Goal: Task Accomplishment & Management: Complete application form

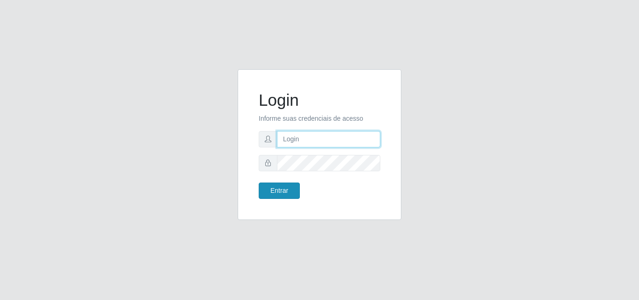
type input "analucia@cestao"
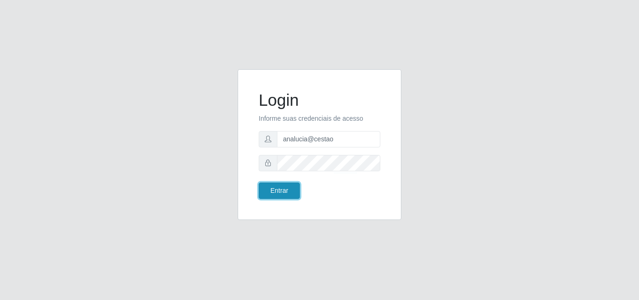
click at [293, 192] on button "Entrar" at bounding box center [279, 190] width 41 height 16
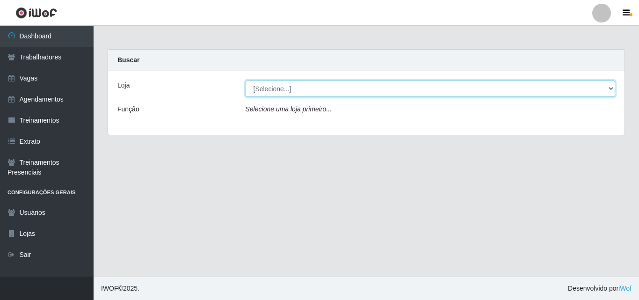
click at [274, 87] on select "[Selecione...] O Cestão - Geisel" at bounding box center [431, 88] width 370 height 16
select select "224"
click at [246, 80] on select "[Selecione...] O Cestão - Geisel" at bounding box center [431, 88] width 370 height 16
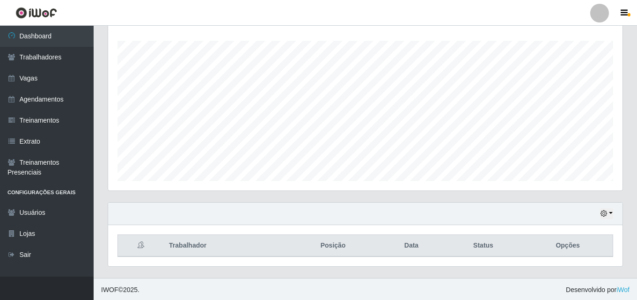
scroll to position [155, 0]
click at [47, 98] on link "Agendamentos" at bounding box center [47, 99] width 94 height 21
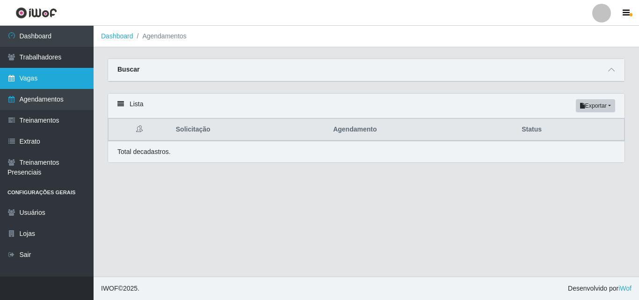
click at [22, 71] on link "Vagas" at bounding box center [47, 78] width 94 height 21
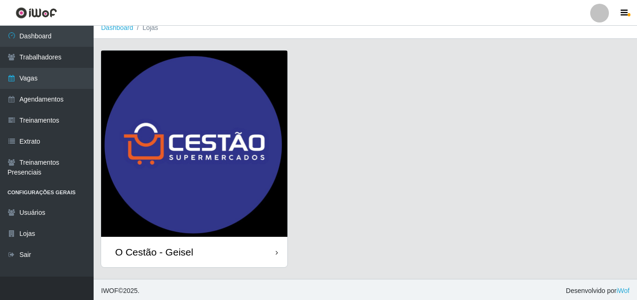
scroll to position [11, 0]
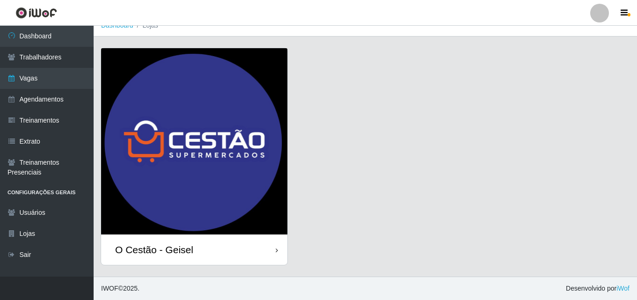
click at [182, 104] on img at bounding box center [194, 141] width 186 height 186
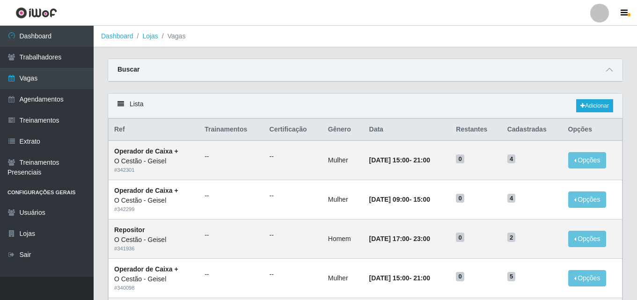
click at [327, 71] on div "Buscar" at bounding box center [365, 70] width 514 height 22
click at [610, 74] on span at bounding box center [608, 70] width 11 height 11
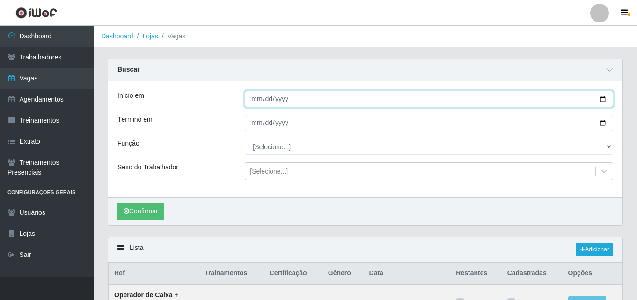
click at [601, 97] on input "Início em" at bounding box center [429, 99] width 368 height 16
type input "[DATE]"
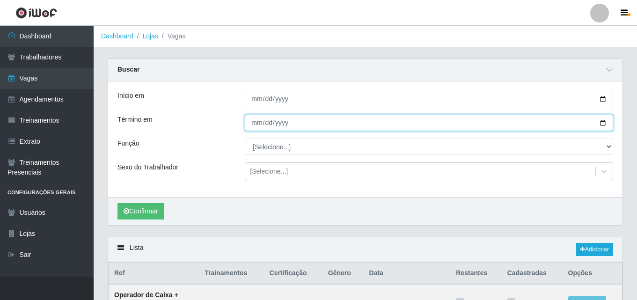
click at [602, 122] on input "Término em" at bounding box center [429, 123] width 368 height 16
type input "[DATE]"
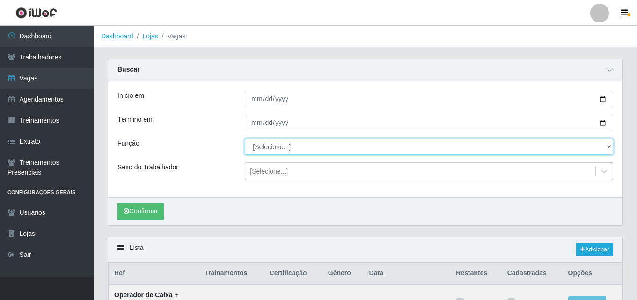
click at [313, 145] on select "[Selecione...] ASG ASG + ASG ++ Auxiliar de Estoque Auxiliar de Estoque + Auxil…" at bounding box center [429, 146] width 368 height 16
select select "72"
click at [245, 139] on select "[Selecione...] ASG ASG + ASG ++ Auxiliar de Estoque Auxiliar de Estoque + Auxil…" at bounding box center [429, 146] width 368 height 16
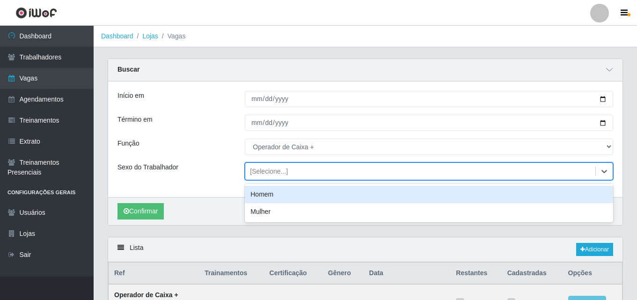
click at [274, 171] on div "[Selecione...]" at bounding box center [269, 172] width 38 height 10
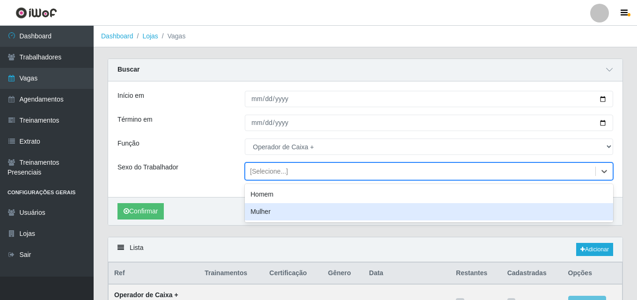
click at [202, 192] on div "Início em [DATE] Término em [DATE] Função [Selecione...] ASG ASG + ASG ++ Auxil…" at bounding box center [365, 139] width 514 height 116
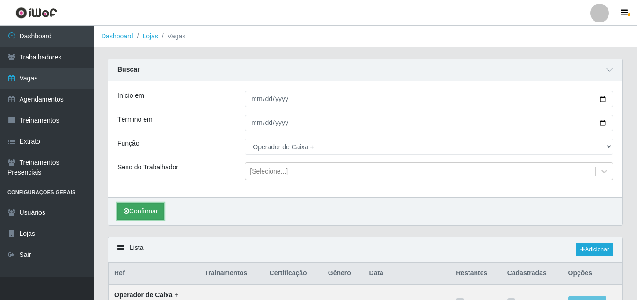
click at [148, 206] on button "Confirmar" at bounding box center [140, 211] width 46 height 16
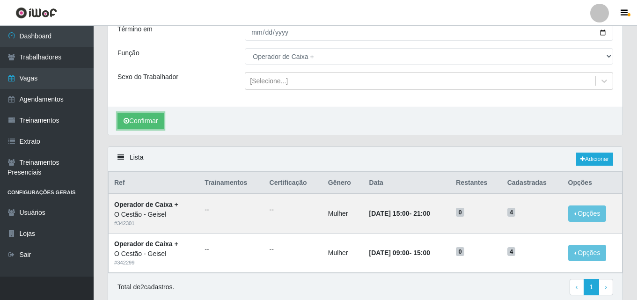
scroll to position [33, 0]
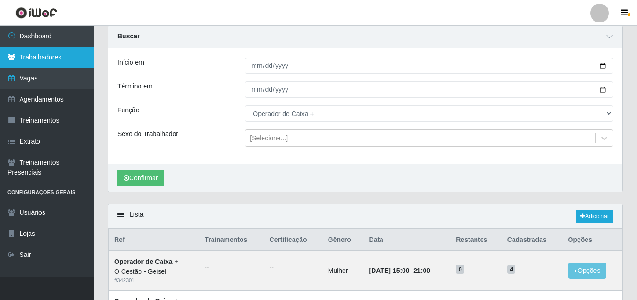
click at [64, 60] on link "Trabalhadores" at bounding box center [47, 57] width 94 height 21
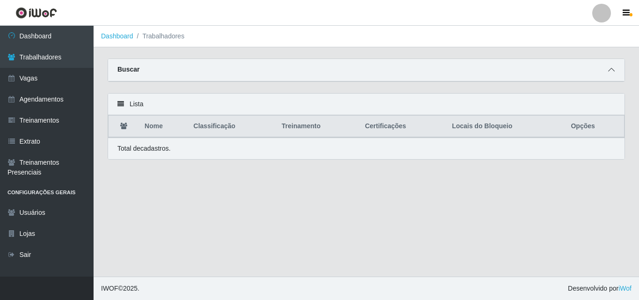
click at [608, 69] on icon at bounding box center [611, 69] width 7 height 7
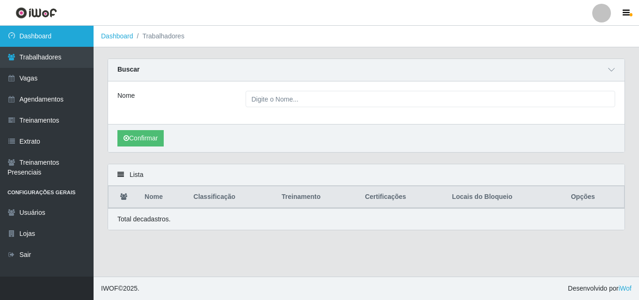
click at [59, 41] on link "Dashboard" at bounding box center [47, 36] width 94 height 21
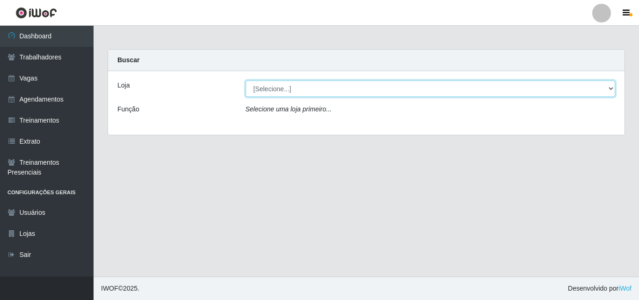
click at [320, 92] on select "[Selecione...] O Cestão - Geisel" at bounding box center [431, 88] width 370 height 16
select select "224"
click at [246, 80] on select "[Selecione...] O Cestão - Geisel" at bounding box center [431, 88] width 370 height 16
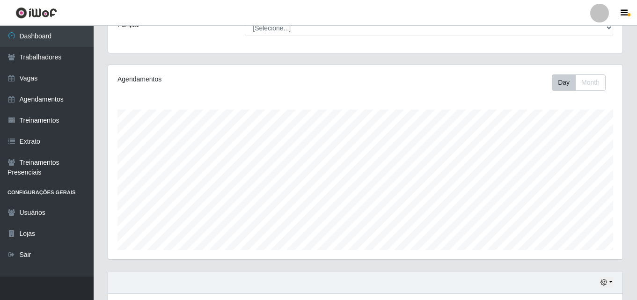
scroll to position [15, 0]
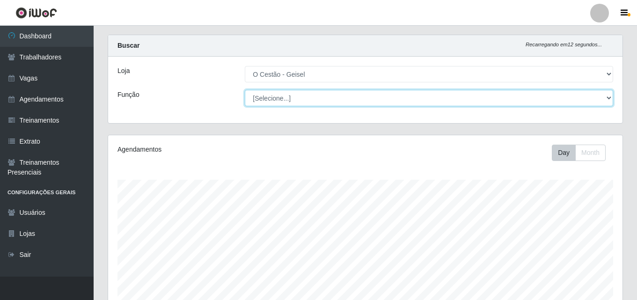
click at [310, 96] on select "[Selecione...] ASG ASG + ASG ++ Auxiliar de Estoque Auxiliar de Estoque + Auxil…" at bounding box center [429, 98] width 368 height 16
select select "72"
click at [245, 90] on select "[Selecione...] ASG ASG + ASG ++ Auxiliar de Estoque Auxiliar de Estoque + Auxil…" at bounding box center [429, 98] width 368 height 16
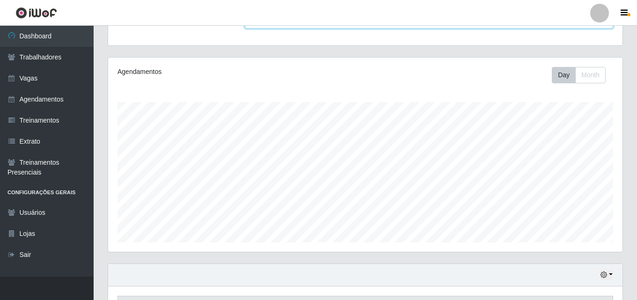
scroll to position [0, 0]
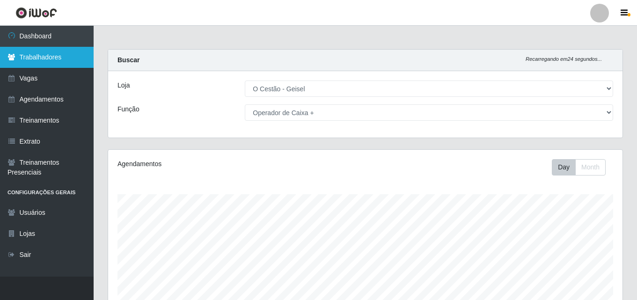
click at [37, 59] on link "Trabalhadores" at bounding box center [47, 57] width 94 height 21
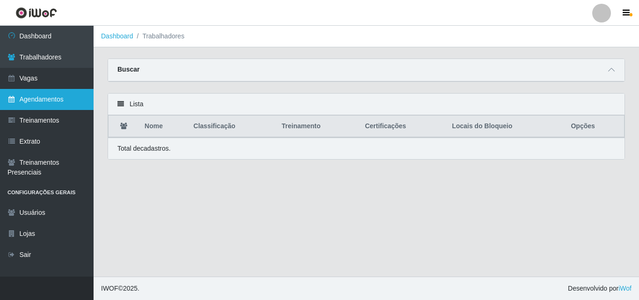
click at [51, 96] on link "Agendamentos" at bounding box center [47, 99] width 94 height 21
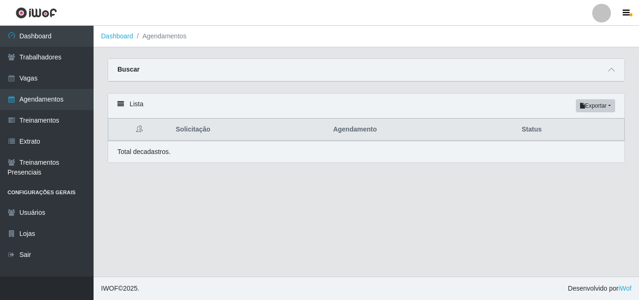
click at [169, 39] on li "Agendamentos" at bounding box center [159, 36] width 53 height 10
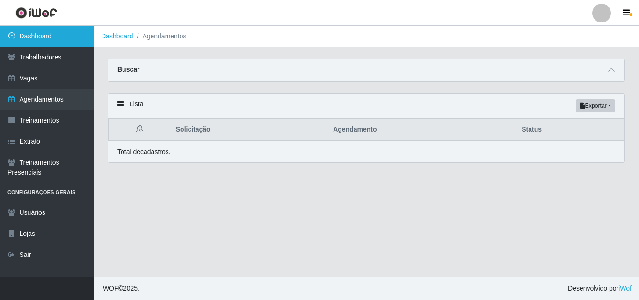
click at [76, 34] on link "Dashboard" at bounding box center [47, 36] width 94 height 21
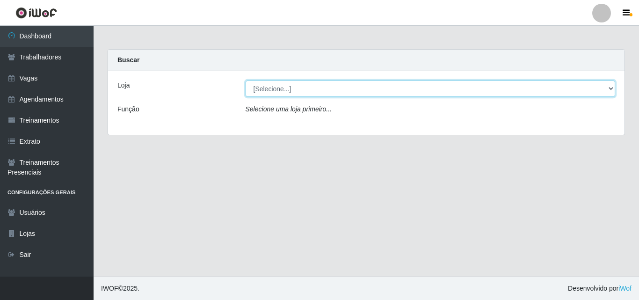
click at [267, 86] on select "[Selecione...] O Cestão - Geisel" at bounding box center [431, 88] width 370 height 16
select select "224"
click at [246, 80] on select "[Selecione...] O Cestão - Geisel" at bounding box center [431, 88] width 370 height 16
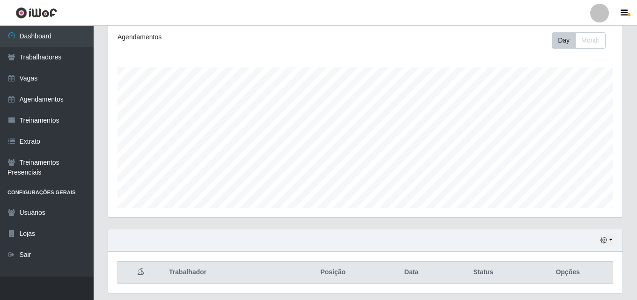
scroll to position [155, 0]
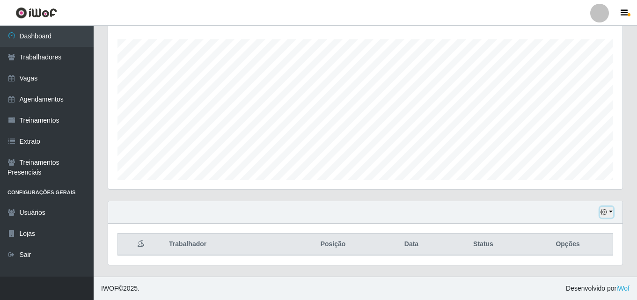
click at [611, 215] on button "button" at bounding box center [606, 212] width 13 height 11
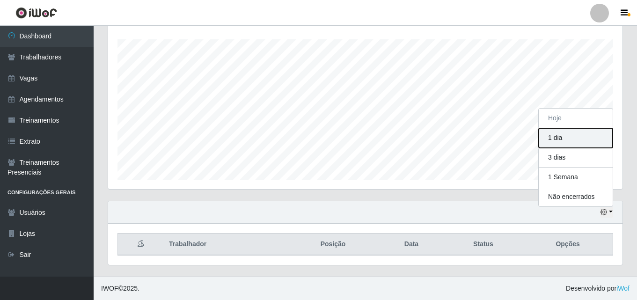
click at [556, 136] on button "1 dia" at bounding box center [575, 138] width 74 height 20
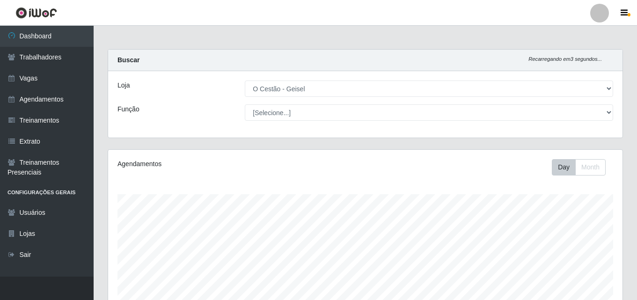
scroll to position [155, 0]
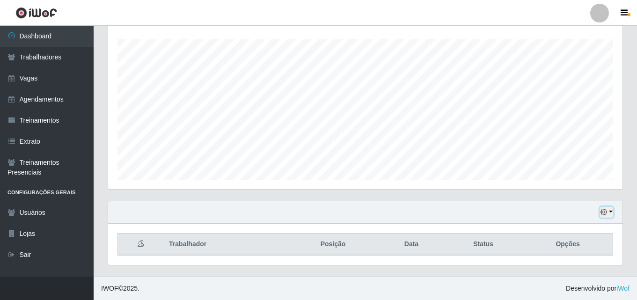
click at [611, 211] on button "button" at bounding box center [606, 212] width 13 height 11
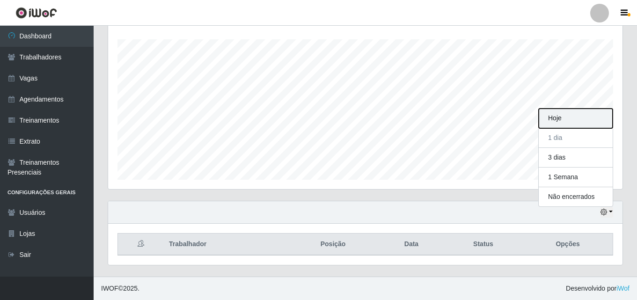
click at [548, 122] on button "Hoje" at bounding box center [575, 119] width 74 height 20
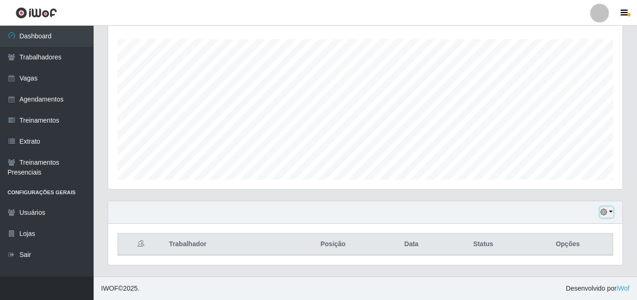
click at [610, 213] on button "button" at bounding box center [606, 212] width 13 height 11
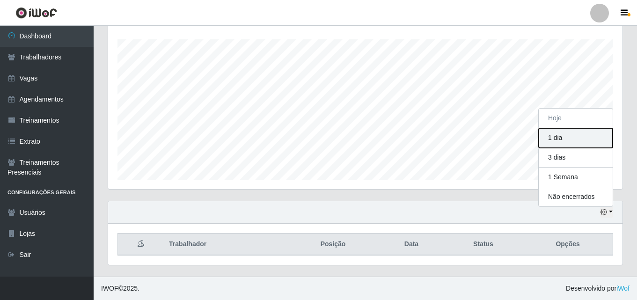
click at [556, 141] on button "1 dia" at bounding box center [575, 138] width 74 height 20
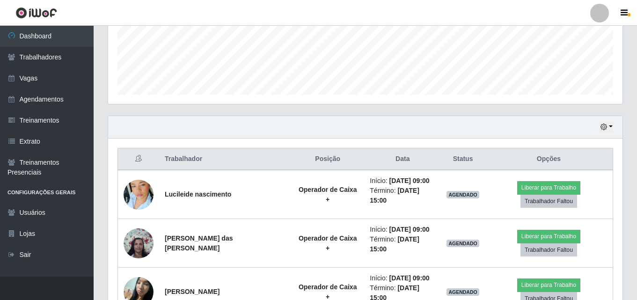
scroll to position [342, 0]
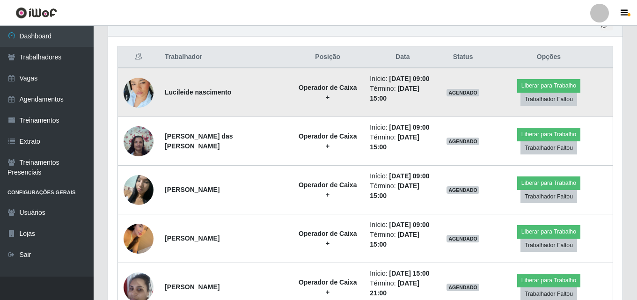
click at [140, 92] on img at bounding box center [139, 92] width 30 height 53
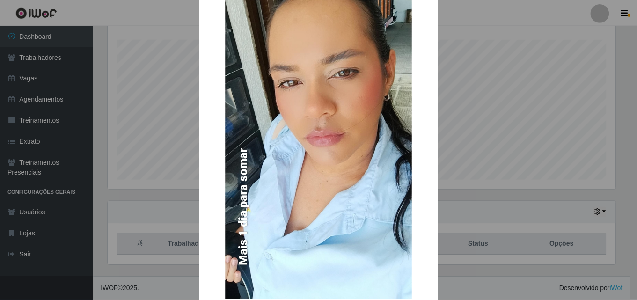
scroll to position [115, 0]
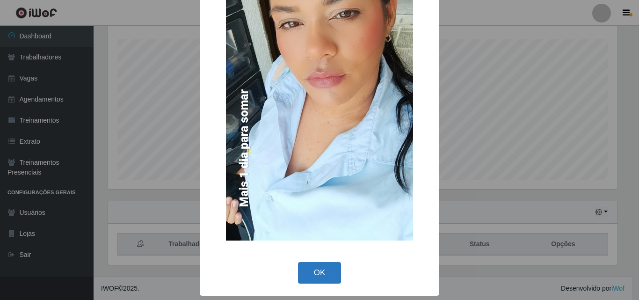
click at [328, 267] on button "OK" at bounding box center [320, 273] width 44 height 22
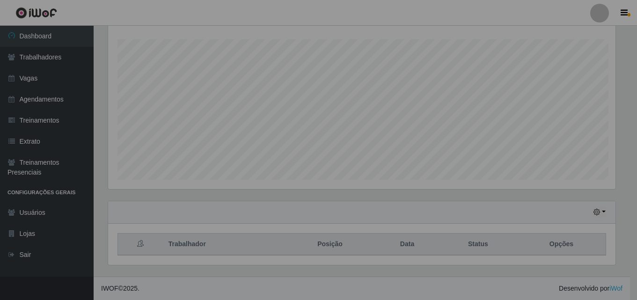
scroll to position [194, 514]
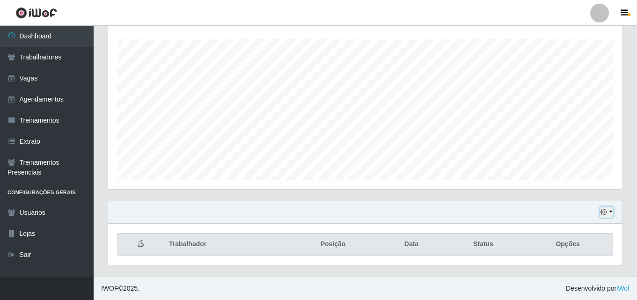
click at [606, 212] on icon "button" at bounding box center [603, 212] width 7 height 7
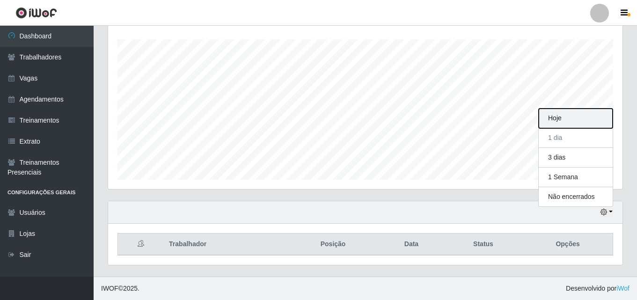
click at [560, 110] on button "Hoje" at bounding box center [575, 119] width 74 height 20
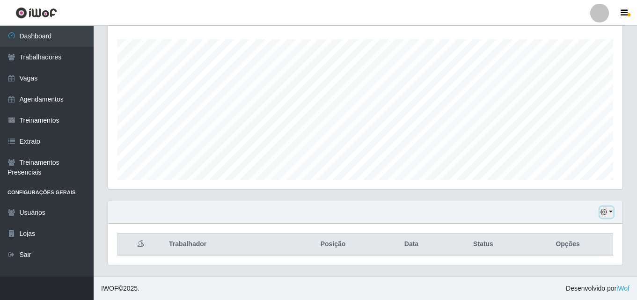
click at [608, 209] on button "button" at bounding box center [606, 212] width 13 height 11
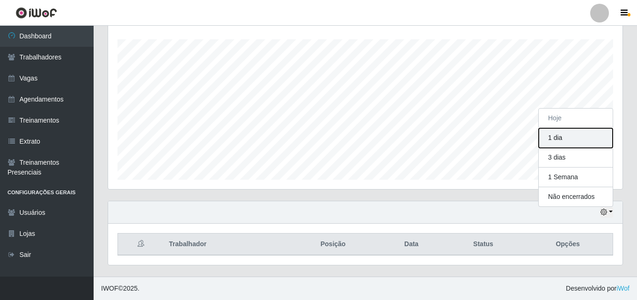
click at [563, 135] on button "1 dia" at bounding box center [575, 138] width 74 height 20
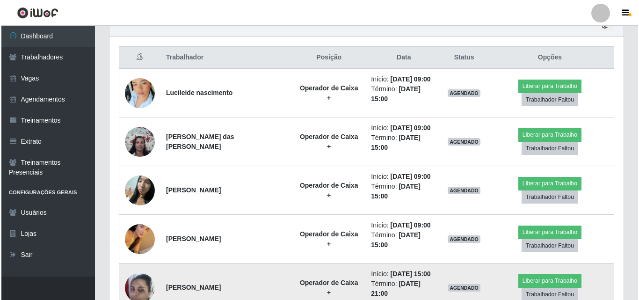
scroll to position [342, 0]
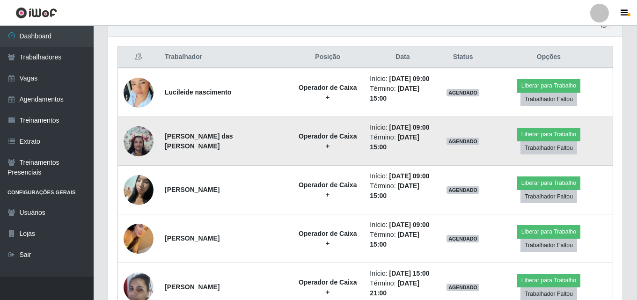
click at [130, 134] on img at bounding box center [139, 141] width 30 height 40
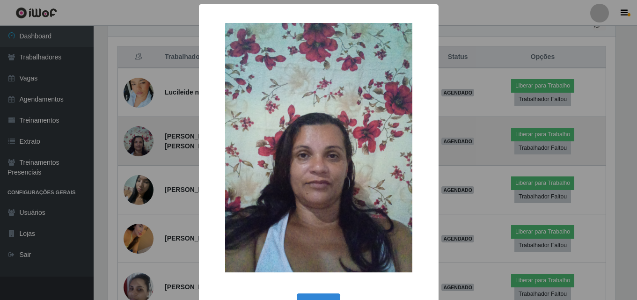
scroll to position [194, 509]
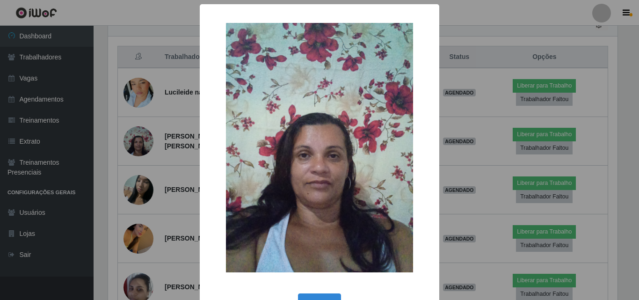
click at [139, 175] on div "× OK Cancel" at bounding box center [319, 150] width 639 height 300
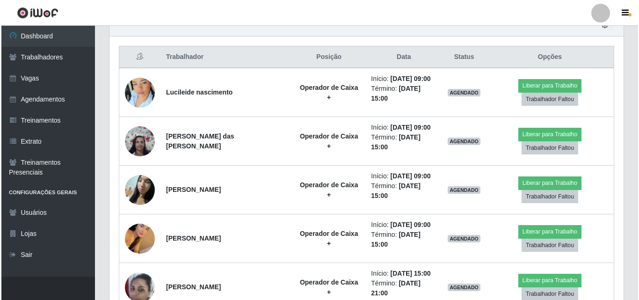
scroll to position [194, 514]
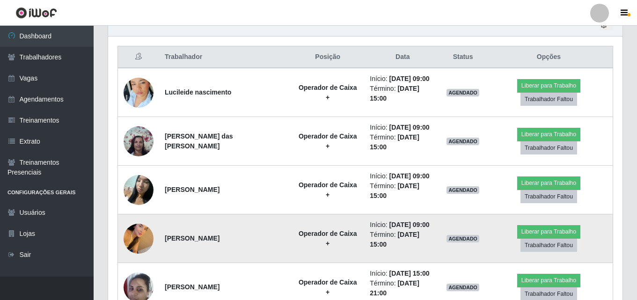
click at [138, 209] on img at bounding box center [139, 238] width 30 height 65
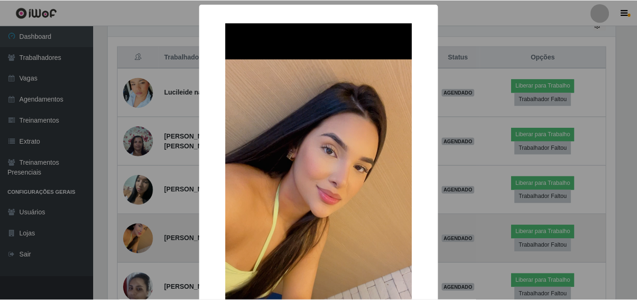
scroll to position [194, 509]
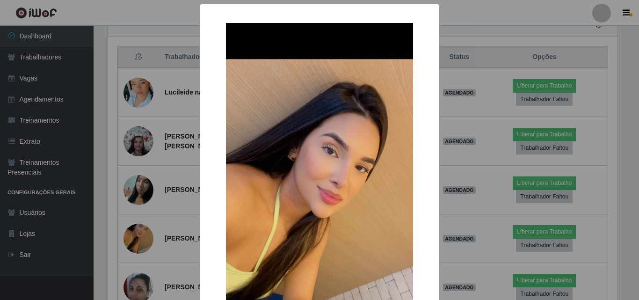
click at [95, 225] on div "× OK Cancel" at bounding box center [319, 150] width 639 height 300
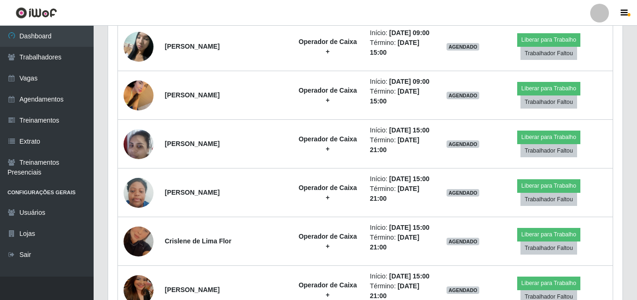
scroll to position [488, 0]
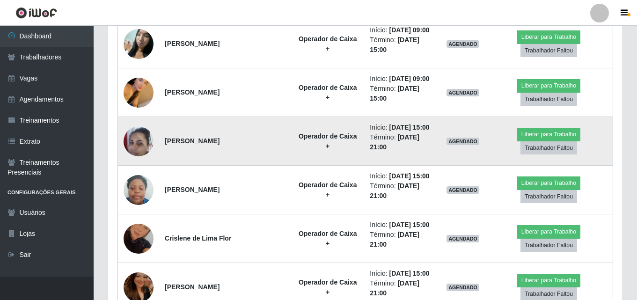
click at [129, 121] on img at bounding box center [139, 141] width 30 height 40
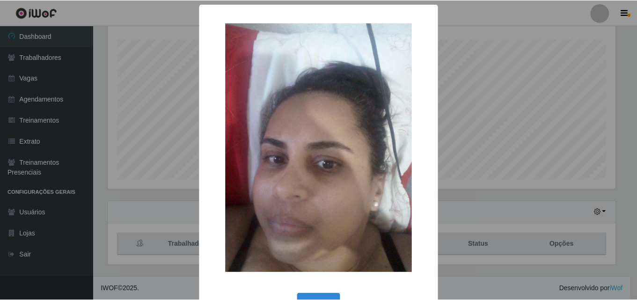
scroll to position [155, 0]
click at [482, 89] on div "× OK Cancel" at bounding box center [319, 150] width 639 height 300
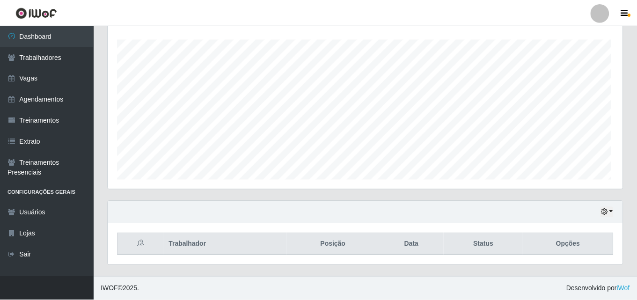
scroll to position [194, 514]
click at [610, 212] on button "button" at bounding box center [606, 212] width 13 height 11
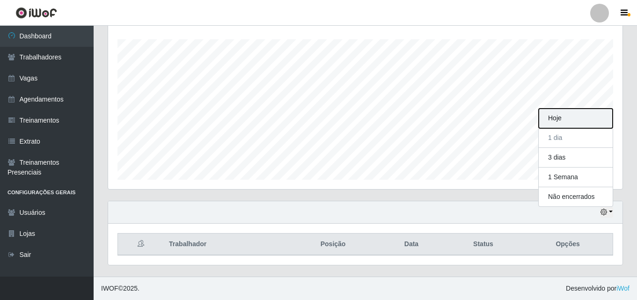
click at [557, 121] on button "Hoje" at bounding box center [575, 119] width 74 height 20
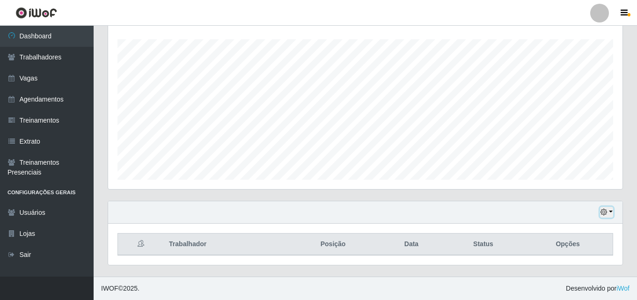
click at [608, 213] on button "button" at bounding box center [606, 212] width 13 height 11
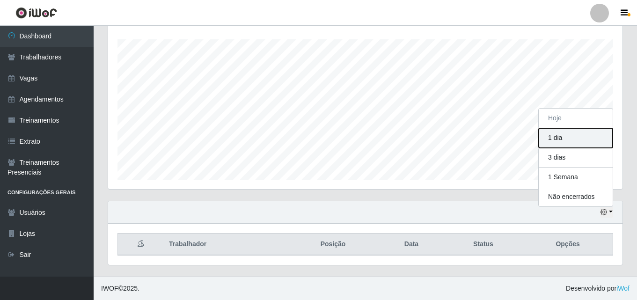
click at [560, 138] on button "1 dia" at bounding box center [575, 138] width 74 height 20
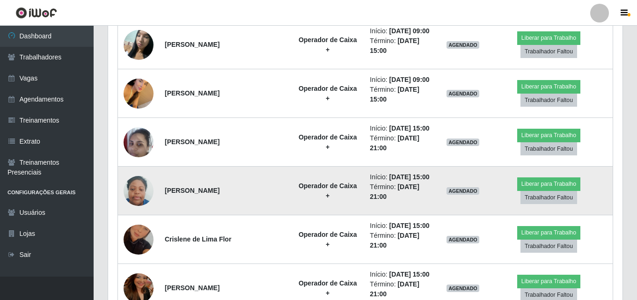
scroll to position [488, 0]
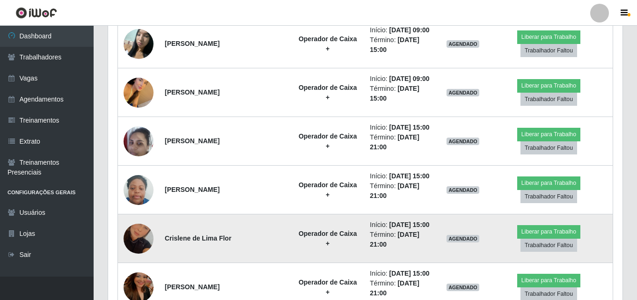
click at [143, 212] on img at bounding box center [139, 238] width 30 height 53
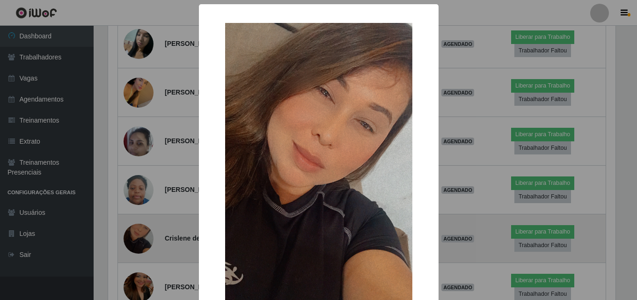
scroll to position [194, 509]
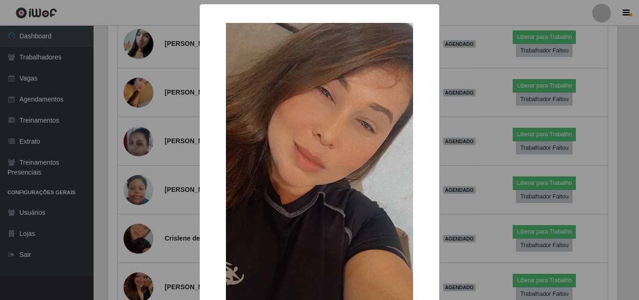
click at [94, 218] on div "× OK Cancel" at bounding box center [319, 150] width 639 height 300
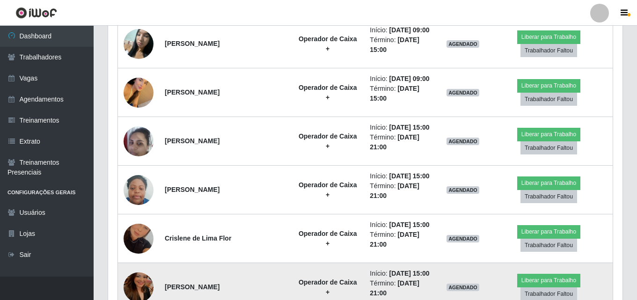
click at [128, 261] on img at bounding box center [139, 287] width 30 height 53
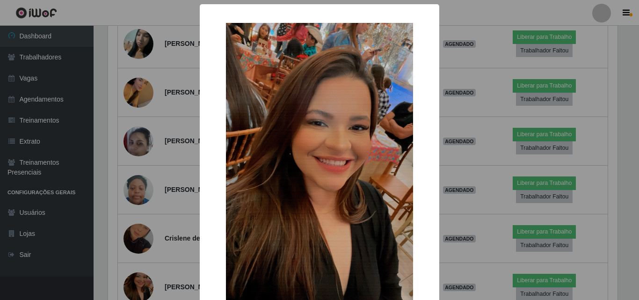
click at [93, 240] on div "× OK Cancel" at bounding box center [319, 150] width 639 height 300
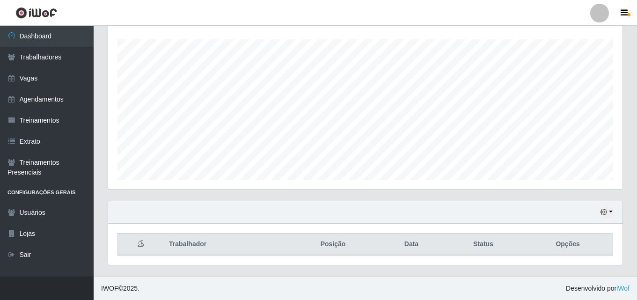
scroll to position [0, 0]
